Goal: Information Seeking & Learning: Learn about a topic

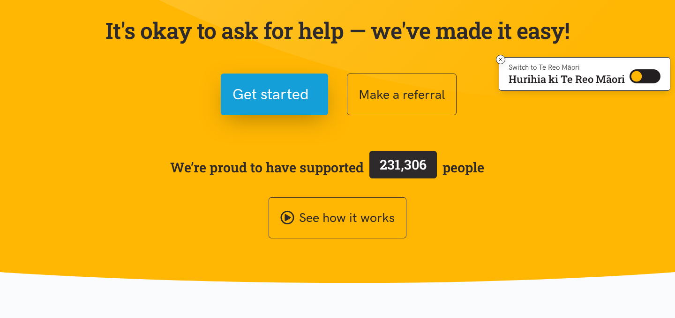
scroll to position [91, 0]
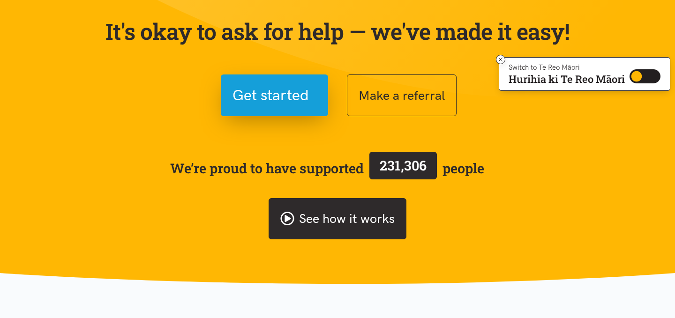
click at [307, 215] on link "See how it works" at bounding box center [337, 219] width 138 height 42
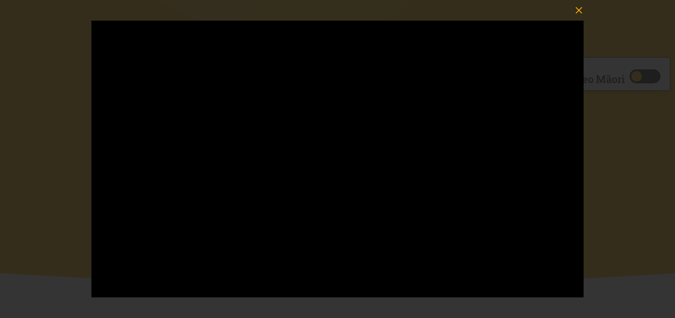
click at [579, 12] on icon "button" at bounding box center [578, 10] width 13 height 13
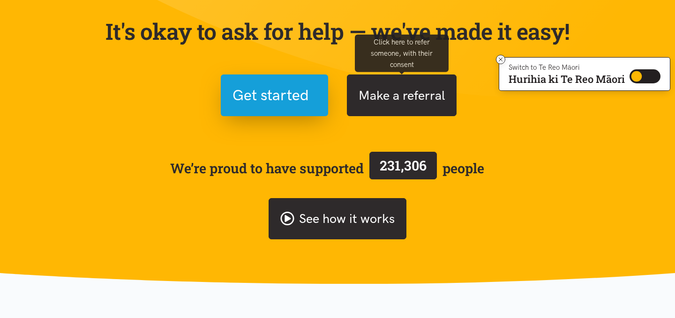
scroll to position [0, 0]
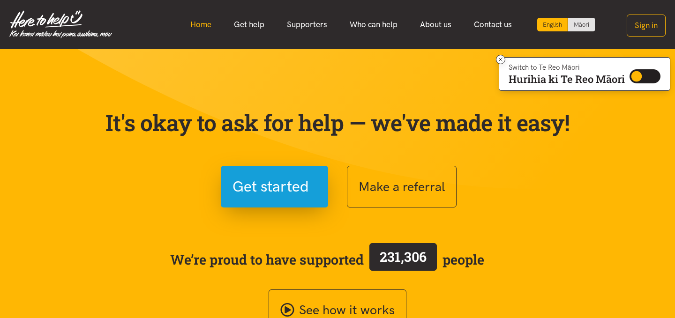
click at [199, 25] on link "Home" at bounding box center [201, 25] width 44 height 20
click at [247, 29] on link "Get help" at bounding box center [249, 25] width 53 height 20
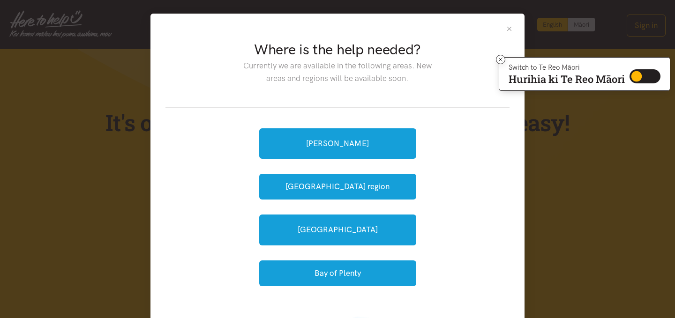
click at [508, 30] on button "Close" at bounding box center [509, 29] width 8 height 8
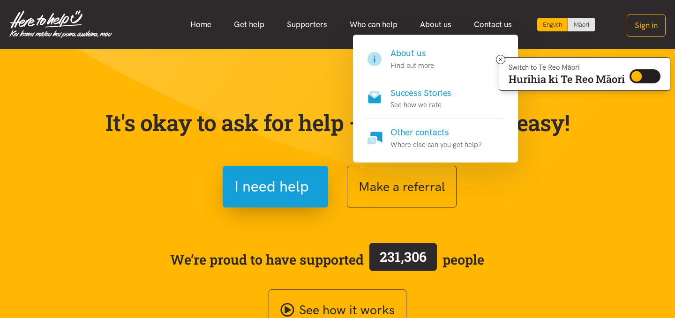
click at [421, 63] on p "Find out more" at bounding box center [412, 65] width 44 height 11
